Goal: Transaction & Acquisition: Register for event/course

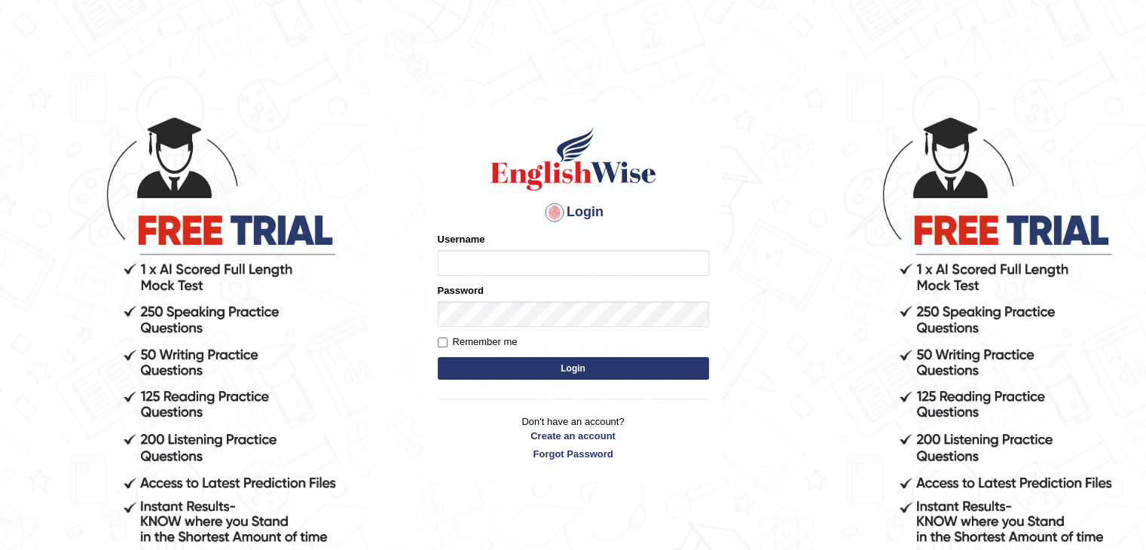
type input "muktiram"
click at [563, 362] on button "Login" at bounding box center [573, 368] width 271 height 23
type input "muktiram"
click at [587, 435] on link "Create an account" at bounding box center [573, 436] width 271 height 14
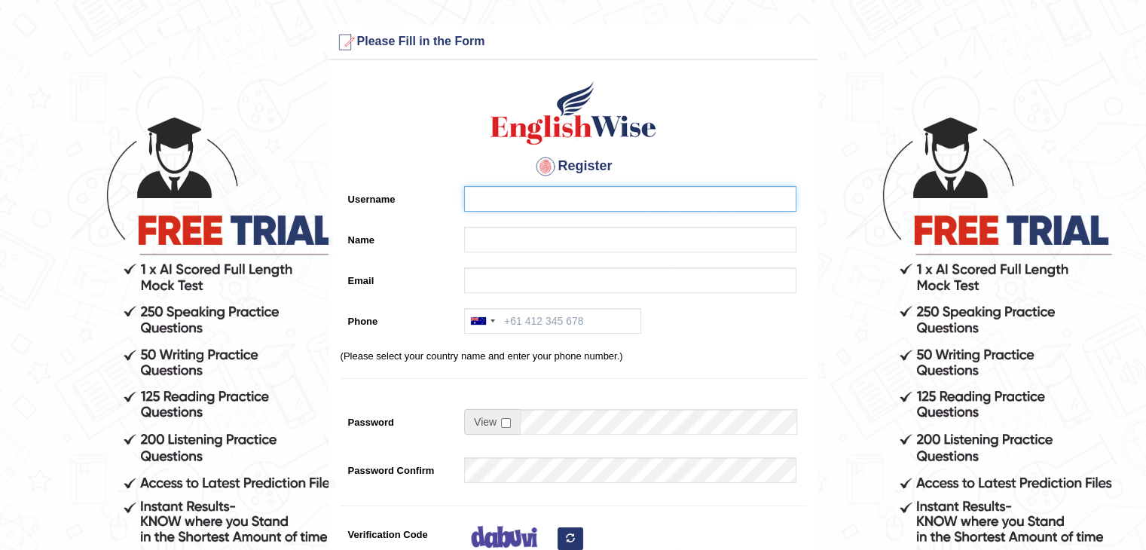
click at [482, 197] on input "Username" at bounding box center [630, 199] width 332 height 26
type input "mohan"
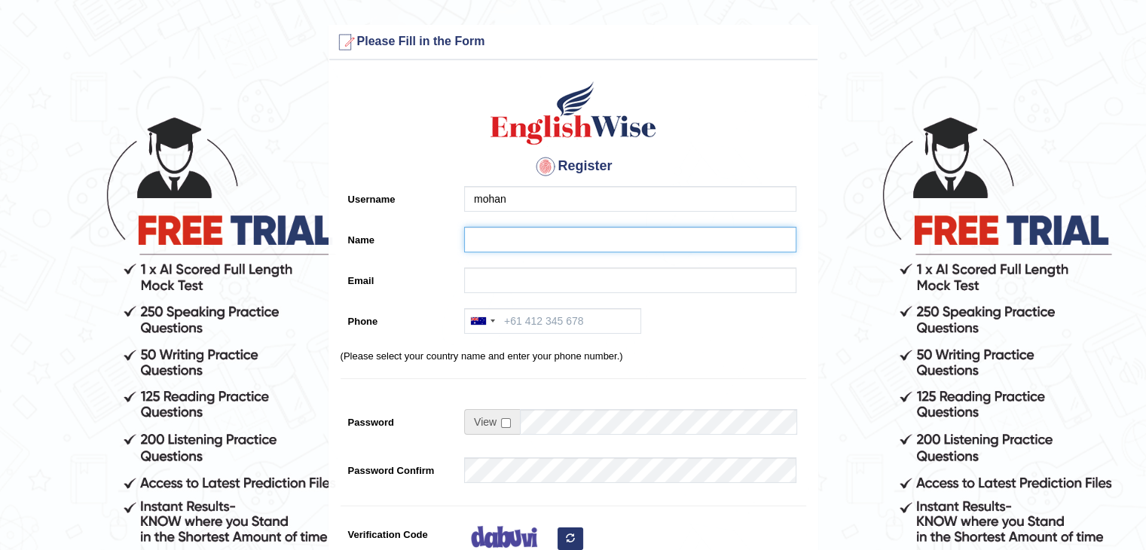
click at [516, 233] on input "Name" at bounding box center [630, 240] width 332 height 26
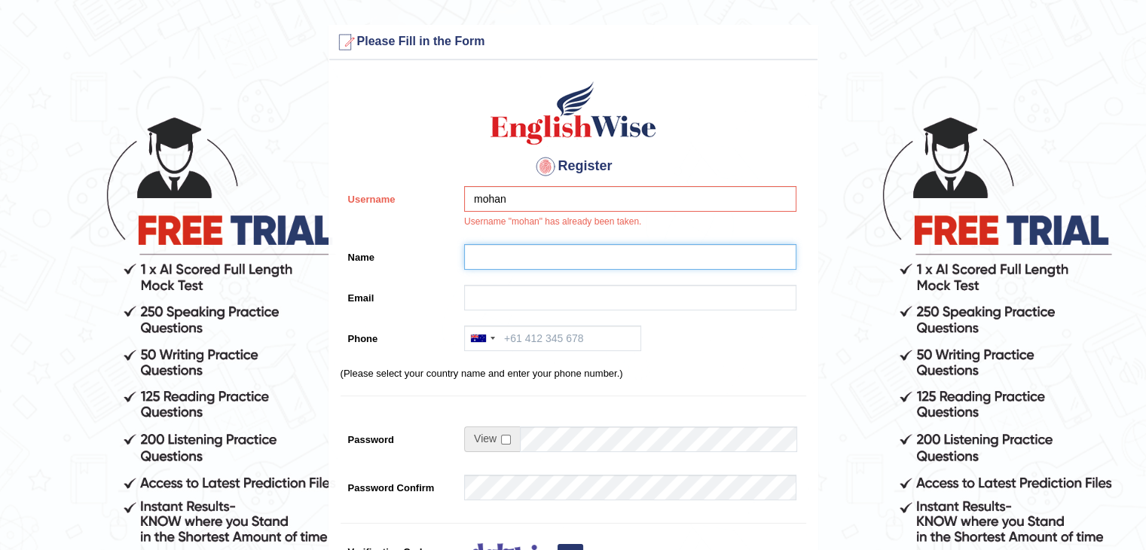
type input "[PERSON_NAME]"
click at [497, 303] on input "Email" at bounding box center [630, 298] width 332 height 26
click at [528, 212] on div "mohan Username "mohan" has already been taken." at bounding box center [626, 211] width 340 height 50
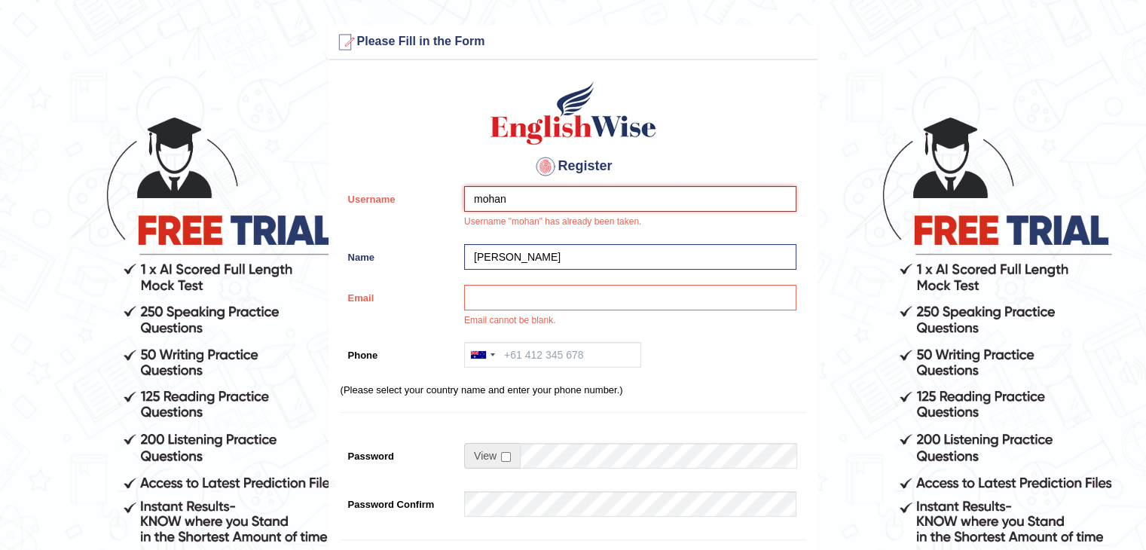
click at [524, 203] on input "mohan" at bounding box center [630, 199] width 332 height 26
type input "m"
click at [554, 293] on input "Email" at bounding box center [630, 298] width 332 height 26
click at [530, 200] on input "arush" at bounding box center [630, 199] width 332 height 26
type input "a"
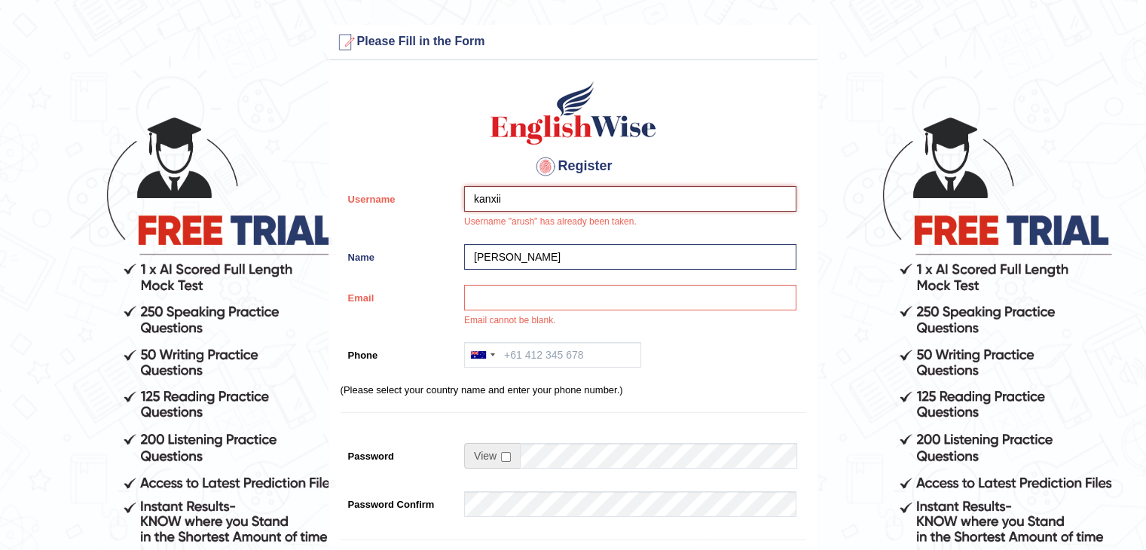
type input "kanxii"
click at [484, 300] on input "Email" at bounding box center [630, 298] width 332 height 26
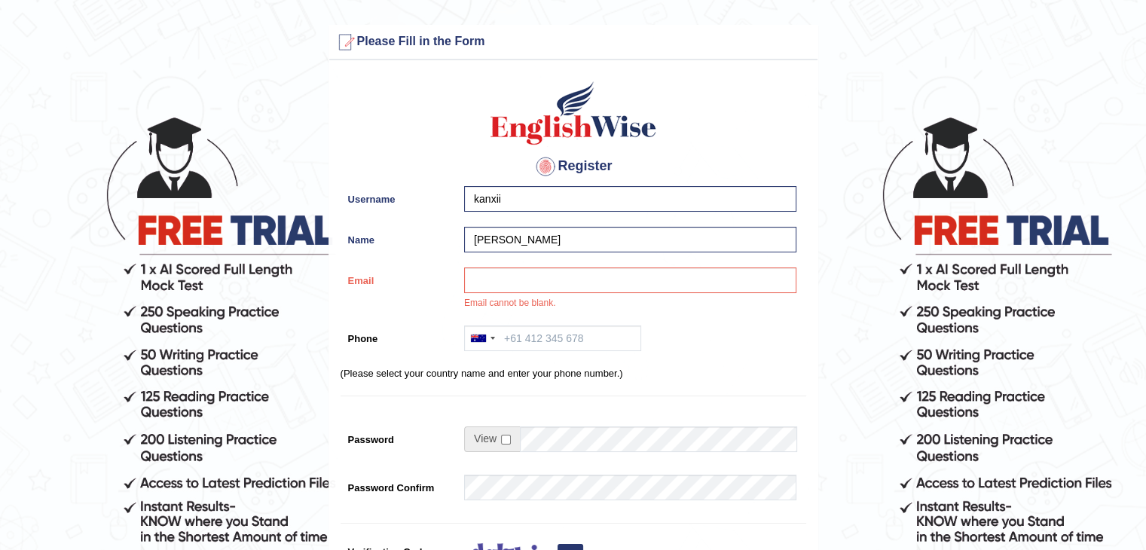
click at [484, 300] on div "Email cannot be blank." at bounding box center [626, 292] width 340 height 50
click at [372, 298] on div "Email Email cannot be blank." at bounding box center [572, 292] width 465 height 50
click at [487, 281] on input "Email" at bounding box center [630, 280] width 332 height 26
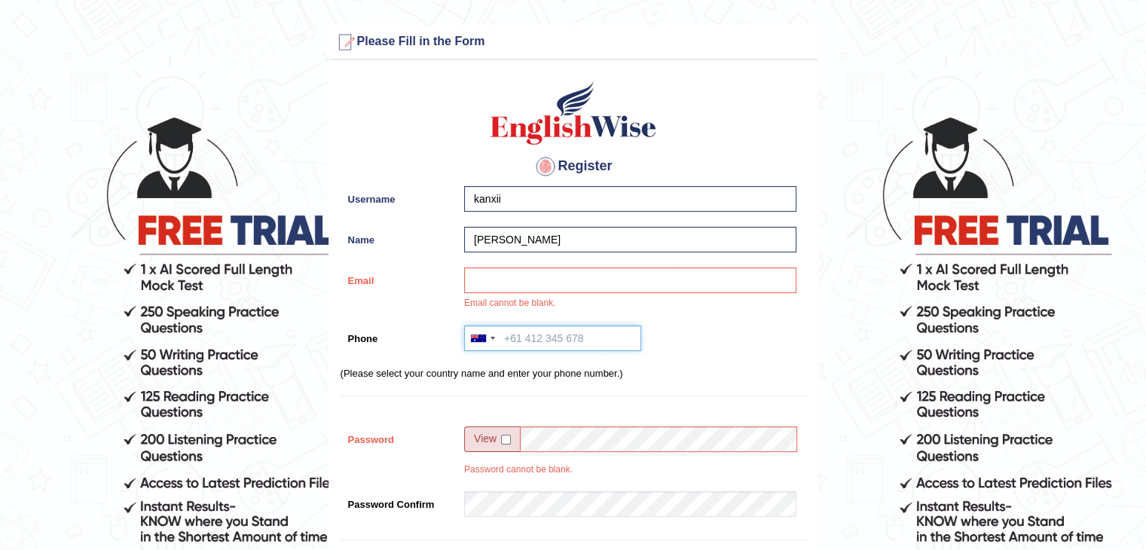
click at [506, 345] on input "Phone" at bounding box center [552, 338] width 177 height 26
type input "9816628014"
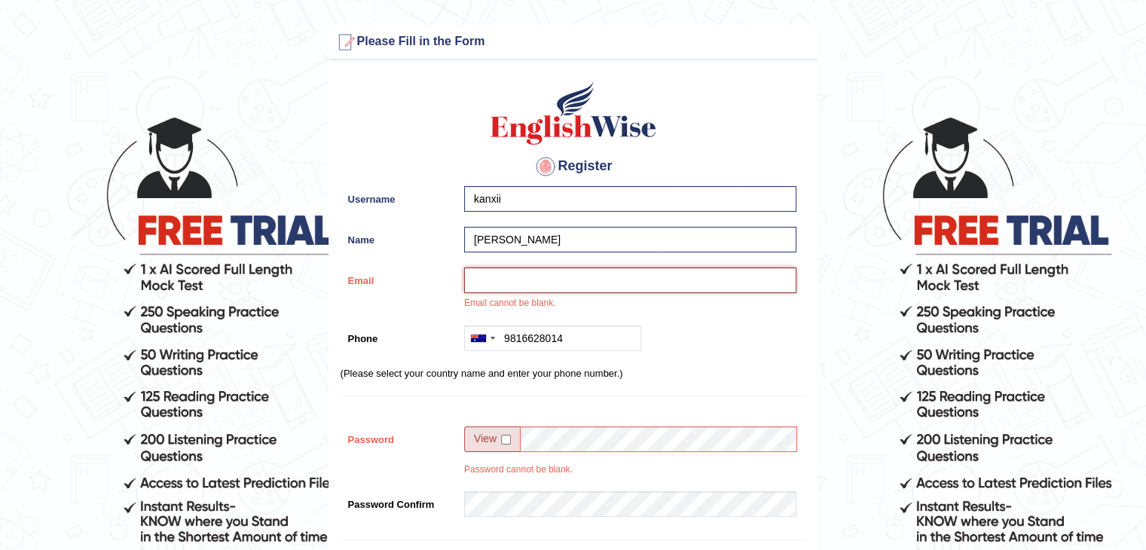
click at [495, 275] on input "Email" at bounding box center [630, 280] width 332 height 26
type input "muktiramdhungana1@gmail.com"
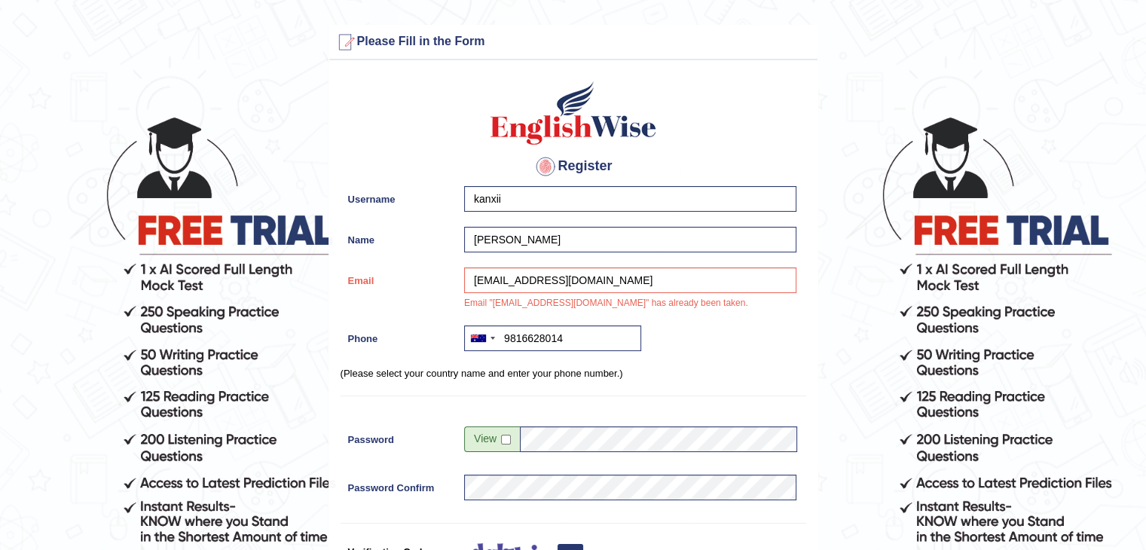
drag, startPoint x: 1143, startPoint y: 175, endPoint x: 1137, endPoint y: 215, distance: 39.6
click at [1137, 215] on form "Please fix the following errors: Please Fill in the Form Register Username kanx…" at bounding box center [572, 432] width 1141 height 814
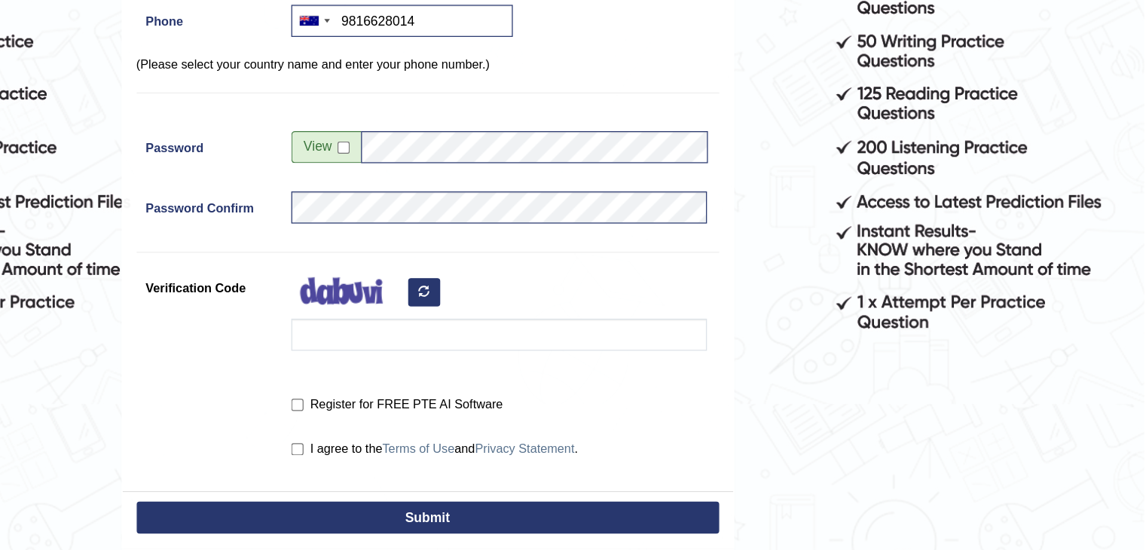
scroll to position [219, 0]
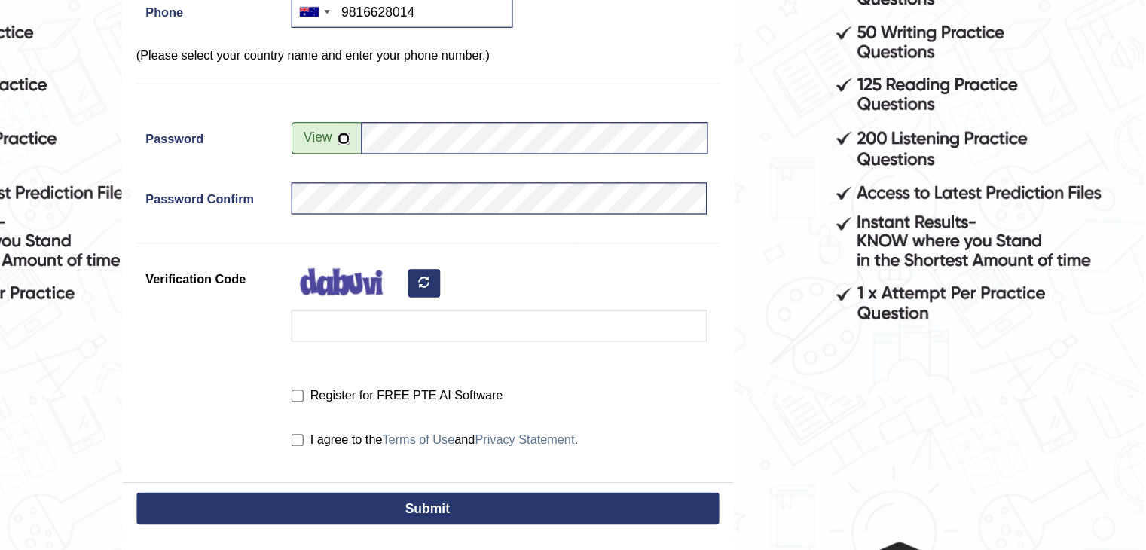
click at [510, 221] on input "checkbox" at bounding box center [506, 220] width 10 height 10
checkbox input "true"
click at [512, 355] on img at bounding box center [509, 338] width 90 height 38
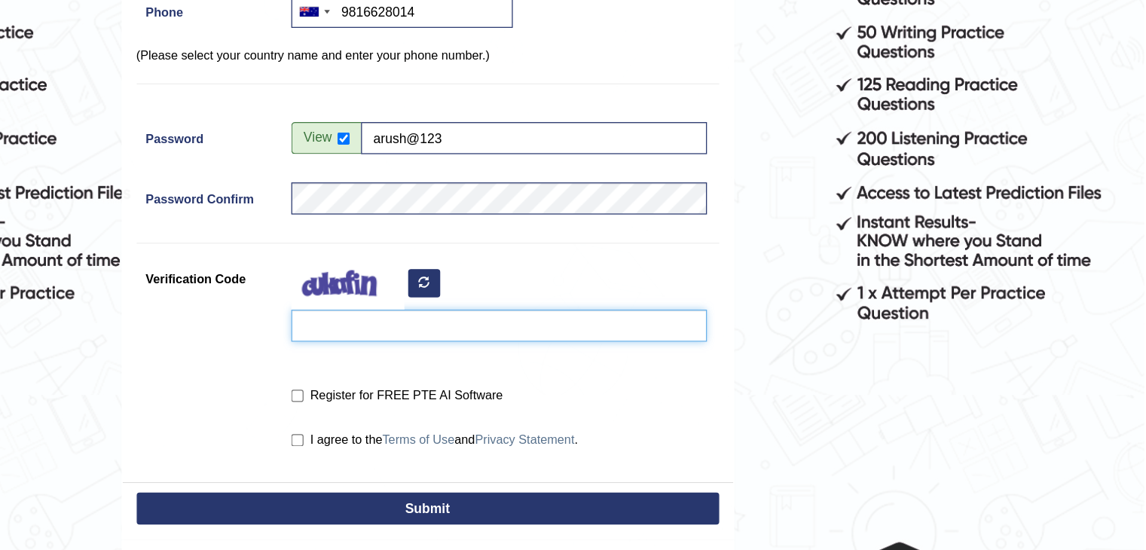
click at [507, 378] on input "Verification Code" at bounding box center [630, 370] width 332 height 26
type input "gazuzj"
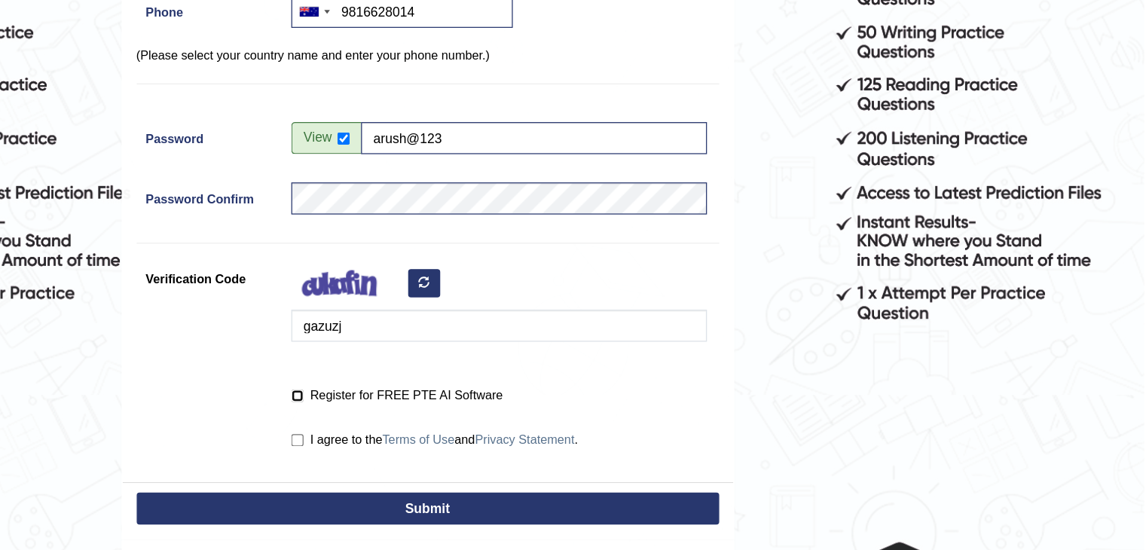
click at [470, 426] on input "Register for FREE PTE AI Software" at bounding box center [469, 426] width 10 height 10
checkbox input "true"
click at [469, 454] on label "I agree to the Terms of Use and Privacy Statement ." at bounding box center [578, 460] width 229 height 15
click at [469, 456] on input "I agree to the Terms of Use and Privacy Statement ." at bounding box center [469, 461] width 10 height 10
checkbox input "true"
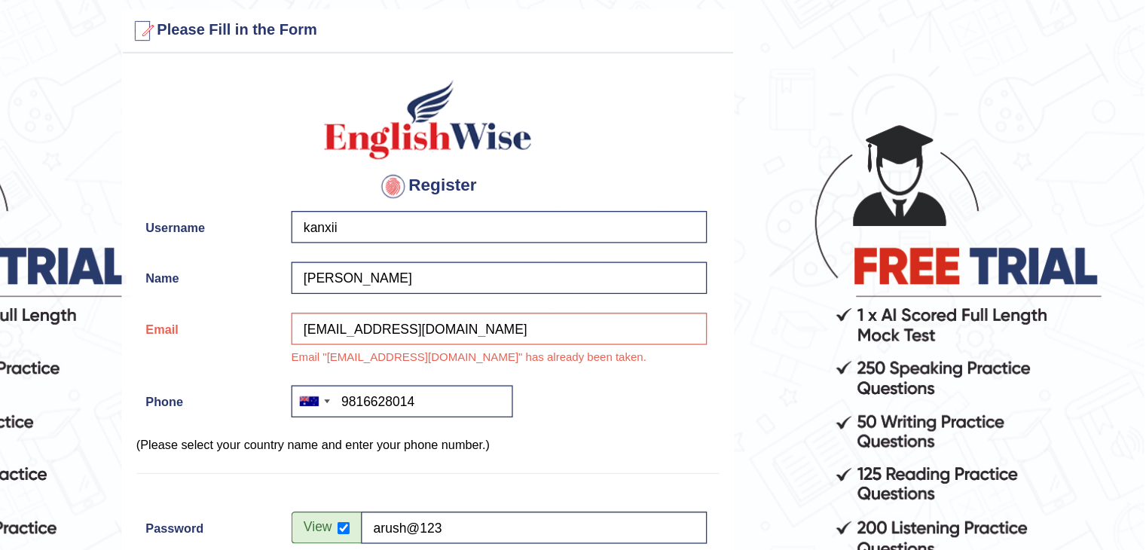
scroll to position [9, 0]
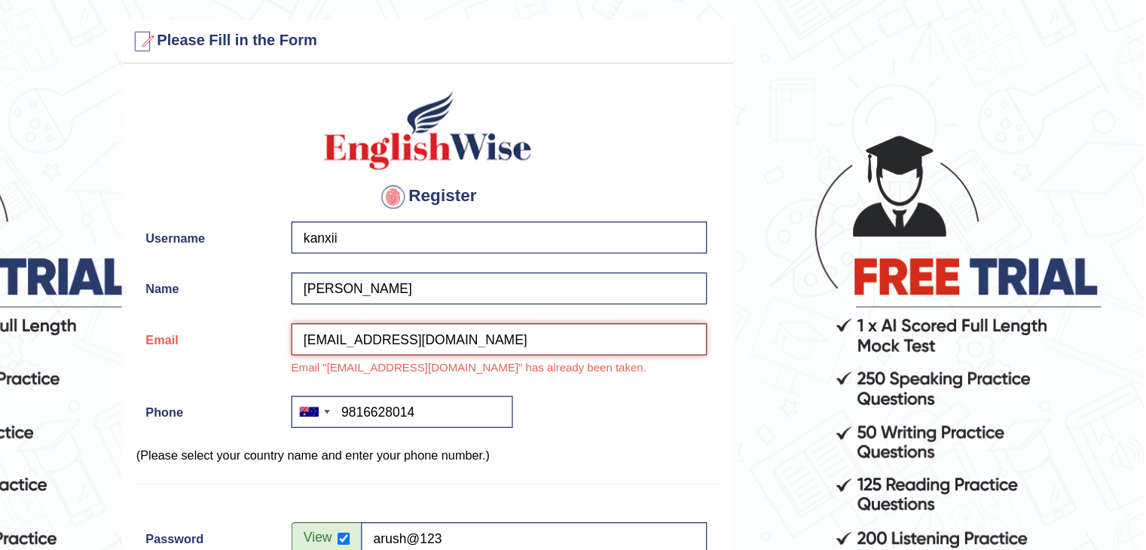
click at [631, 276] on input "muktiramdhungana1@gmail.com" at bounding box center [630, 271] width 332 height 26
click at [517, 270] on input "muktiramdhungana1@gmail.com" at bounding box center [630, 271] width 332 height 26
click at [570, 270] on input "muktiram.dhungana1@gmail.com" at bounding box center [630, 271] width 332 height 26
type input "muktiram.dhungana27@gmail.com"
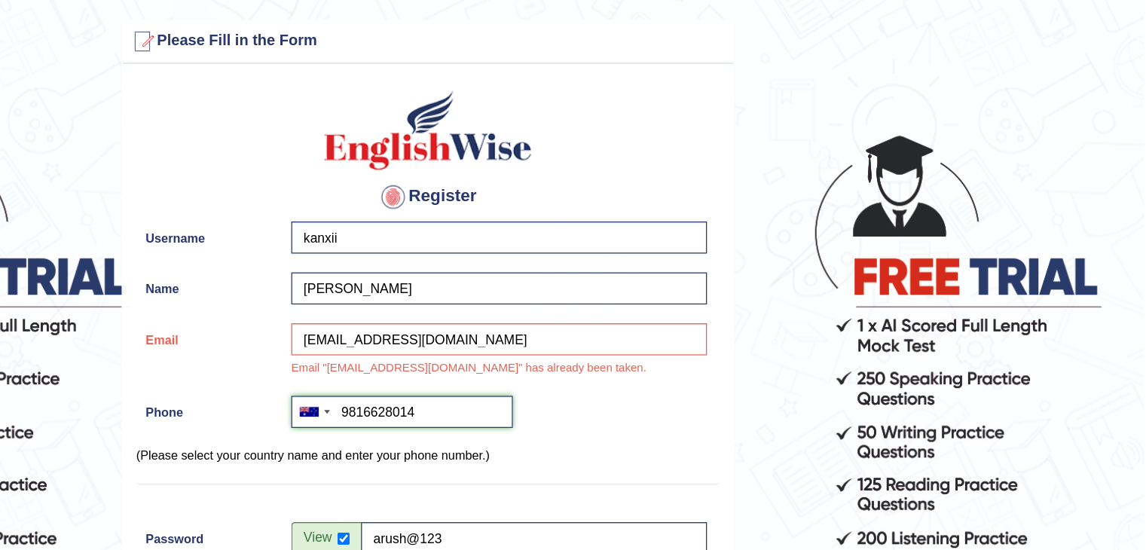
click at [570, 325] on input "9816628014" at bounding box center [552, 329] width 177 height 26
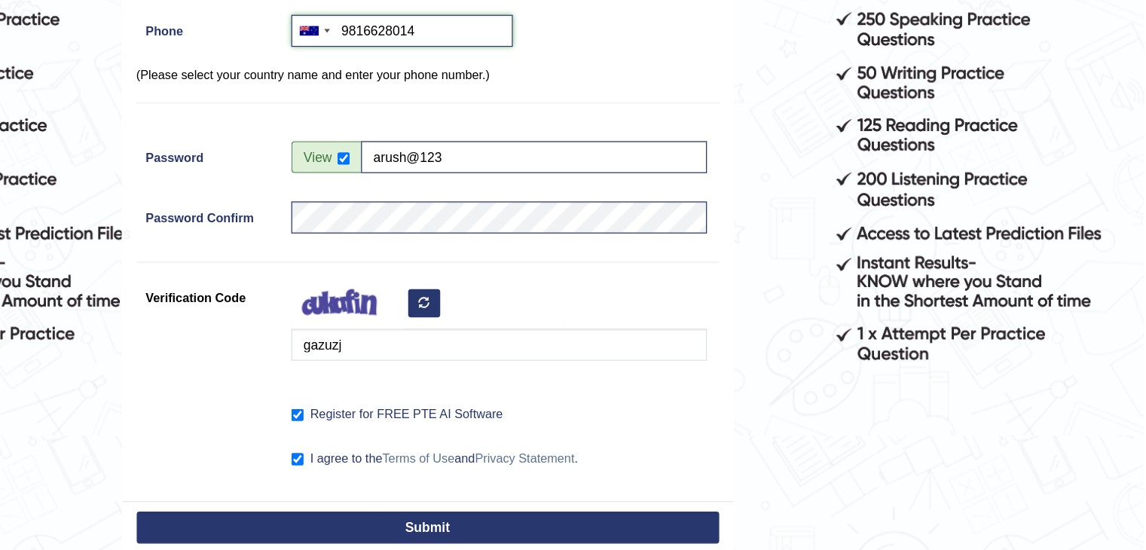
scroll to position [323, 0]
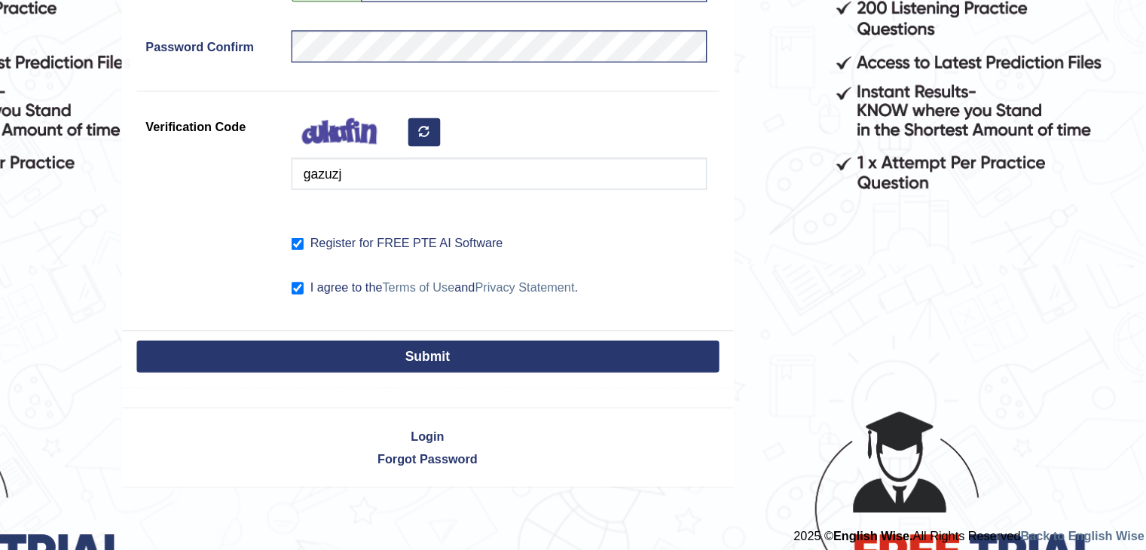
click at [606, 394] on button "Submit" at bounding box center [572, 395] width 465 height 26
type input "+619816628014"
click at [606, 394] on button "Submit" at bounding box center [572, 395] width 465 height 26
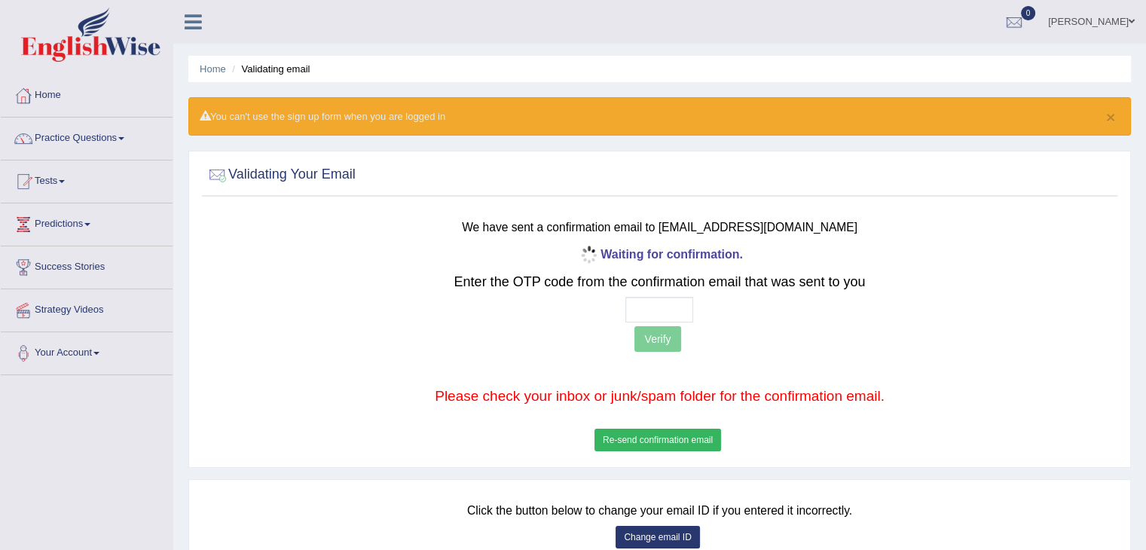
click at [683, 437] on button "Re-send confirmation email" at bounding box center [657, 440] width 127 height 23
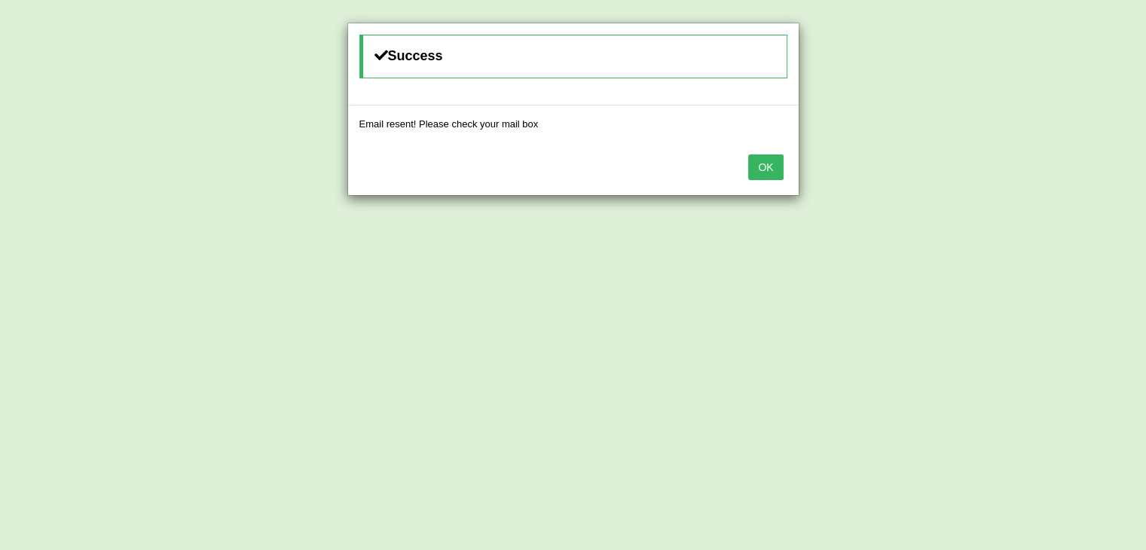
click at [767, 166] on button "OK" at bounding box center [765, 167] width 35 height 26
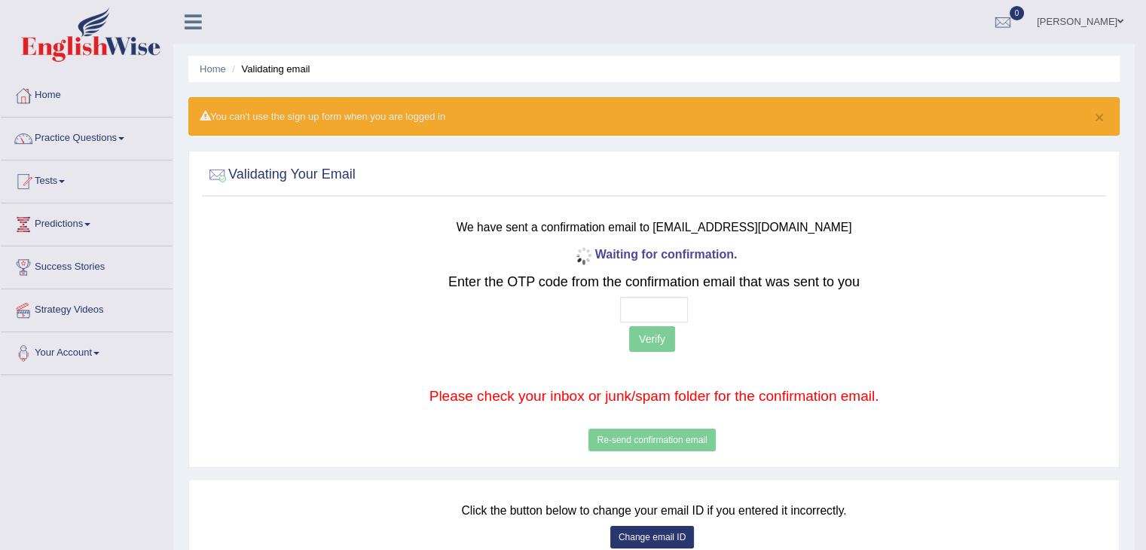
click at [651, 249] on b "Waiting for confirmation." at bounding box center [654, 254] width 166 height 13
click at [1109, 197] on div "Validating Your Email We have sent a confirmation email to muktiram.dhungana27@…" at bounding box center [653, 309] width 931 height 316
click at [661, 441] on div "Waiting for confirmation. Enter the OTP code from the confirmation email that w…" at bounding box center [654, 349] width 744 height 212
click at [660, 429] on div "Waiting for confirmation. Enter the OTP code from the confirmation email that w…" at bounding box center [654, 349] width 744 height 212
click at [658, 436] on div "Waiting for confirmation. Enter the OTP code from the confirmation email that w…" at bounding box center [654, 349] width 744 height 212
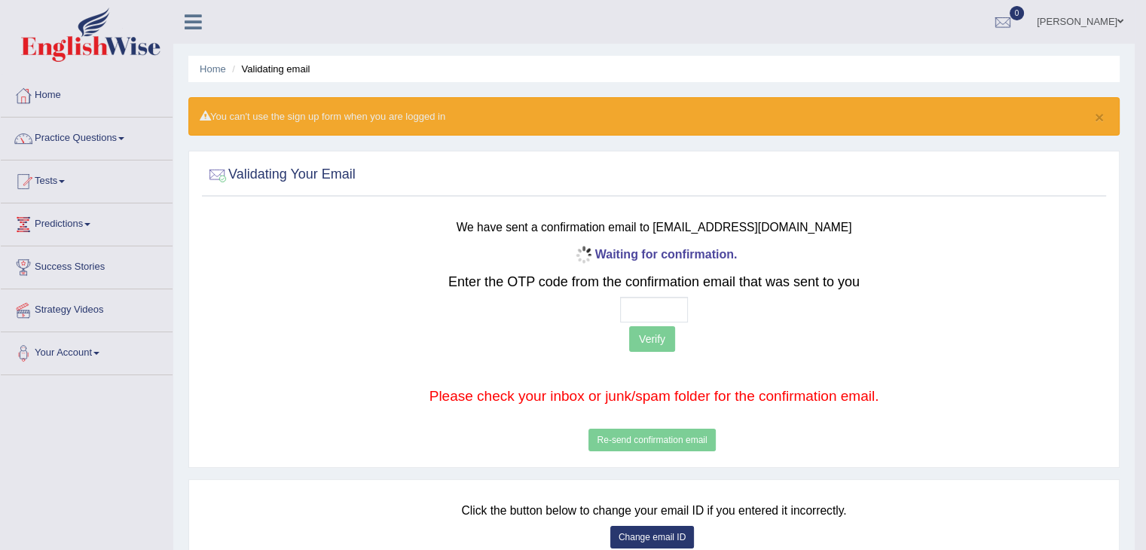
click at [658, 436] on div "Waiting for confirmation. Enter the OTP code from the confirmation email that w…" at bounding box center [654, 349] width 744 height 212
click at [642, 455] on div "We have sent a confirmation email to muktiram.dhungana27@gmail.com Waiting for …" at bounding box center [654, 333] width 904 height 251
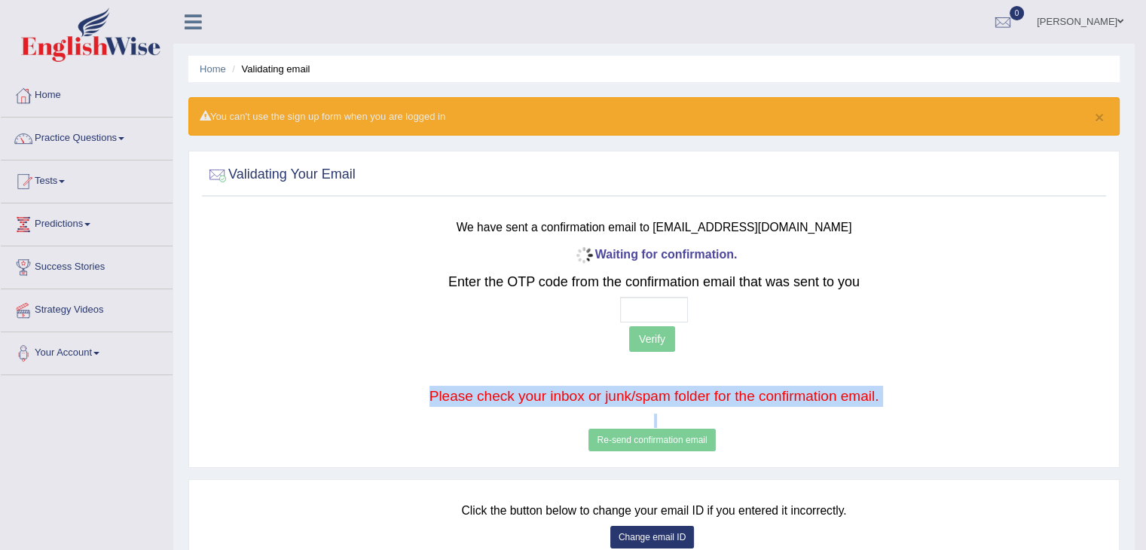
drag, startPoint x: 642, startPoint y: 455, endPoint x: 1103, endPoint y: 372, distance: 469.1
click at [1103, 372] on div "We have sent a confirmation email to muktiram.dhungana27@gmail.com Waiting for …" at bounding box center [654, 333] width 904 height 251
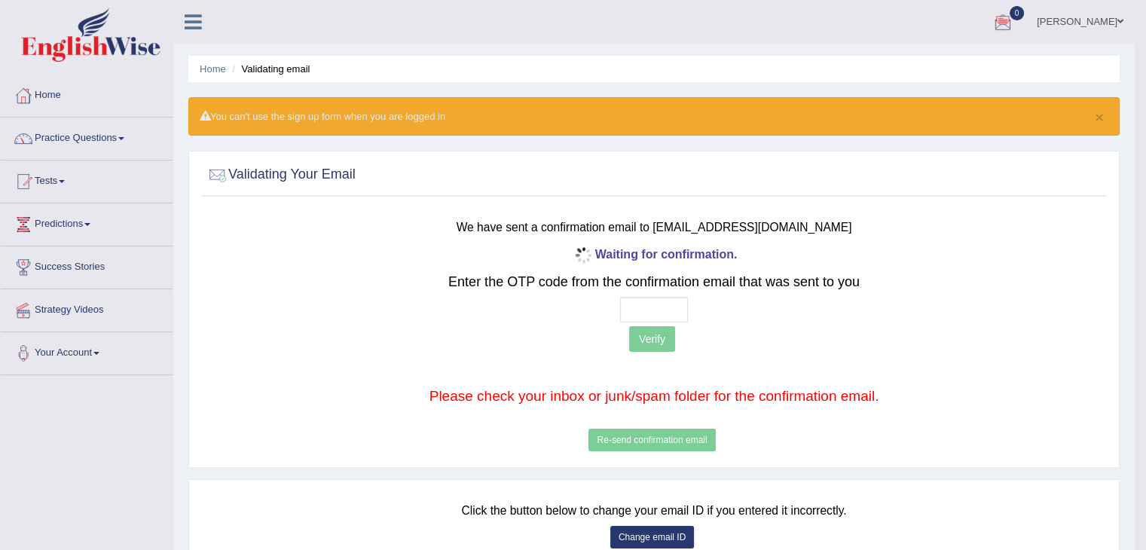
click at [535, 46] on div "Home Validating email × You can't use the sign up form when you are logged in V…" at bounding box center [653, 376] width 961 height 753
click at [633, 445] on div "Waiting for confirmation. Enter the OTP code from the confirmation email that w…" at bounding box center [654, 349] width 744 height 212
click at [633, 431] on div "Waiting for confirmation. Enter the OTP code from the confirmation email that w…" at bounding box center [654, 349] width 744 height 212
click at [692, 432] on div "Waiting for confirmation. Enter the OTP code from the confirmation email that w…" at bounding box center [654, 349] width 744 height 212
click at [1063, 24] on link "[PERSON_NAME]" at bounding box center [1079, 19] width 109 height 39
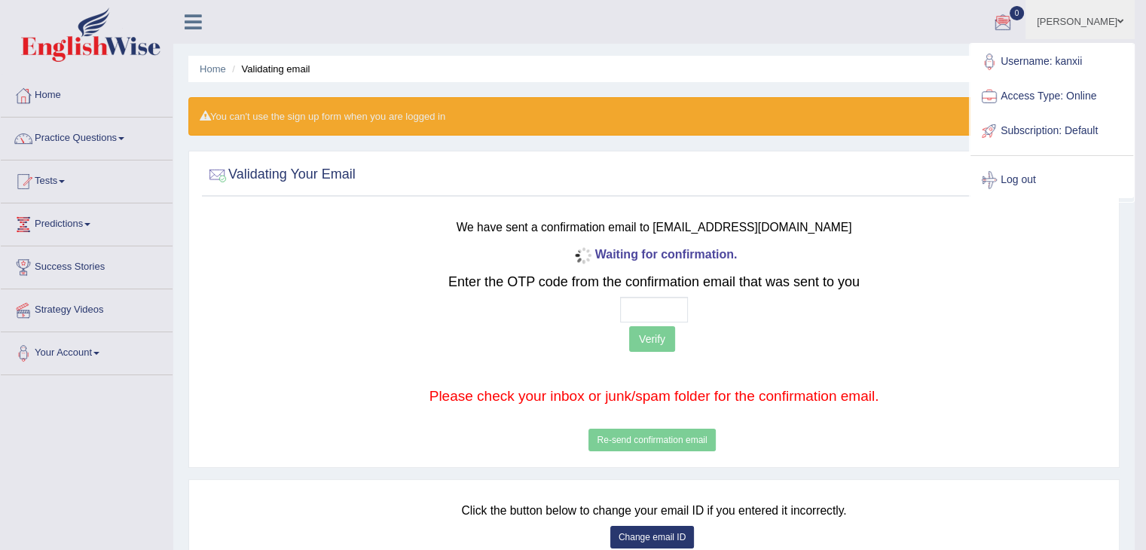
click at [729, 347] on p "Verify" at bounding box center [654, 340] width 744 height 29
